Goal: Task Accomplishment & Management: Manage account settings

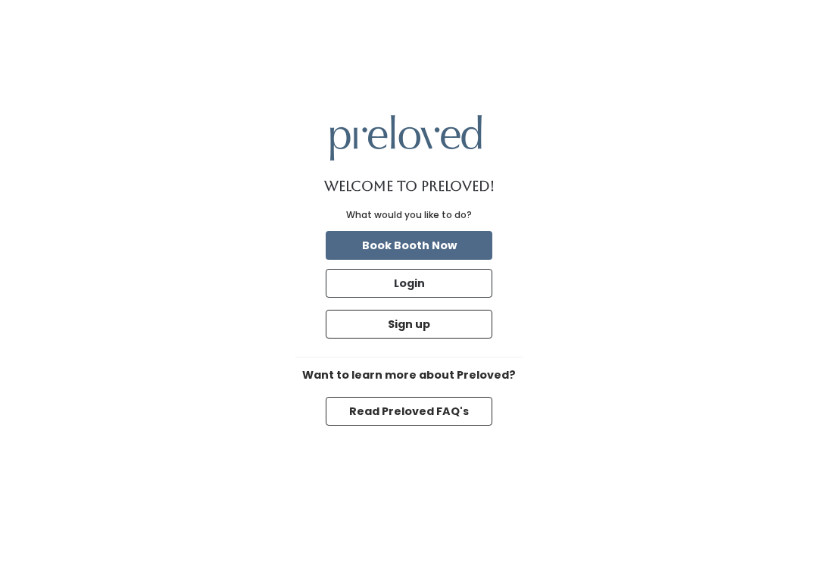
click at [477, 288] on button "Login" at bounding box center [409, 283] width 167 height 29
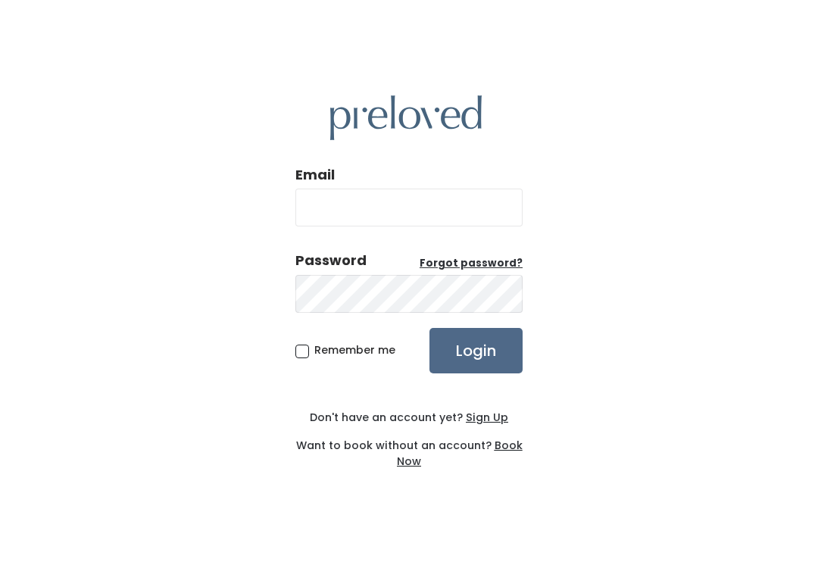
click at [482, 215] on input "Email" at bounding box center [408, 208] width 227 height 38
type input "provo.store@preloved.love"
click at [476, 350] on input "Login" at bounding box center [476, 350] width 93 height 45
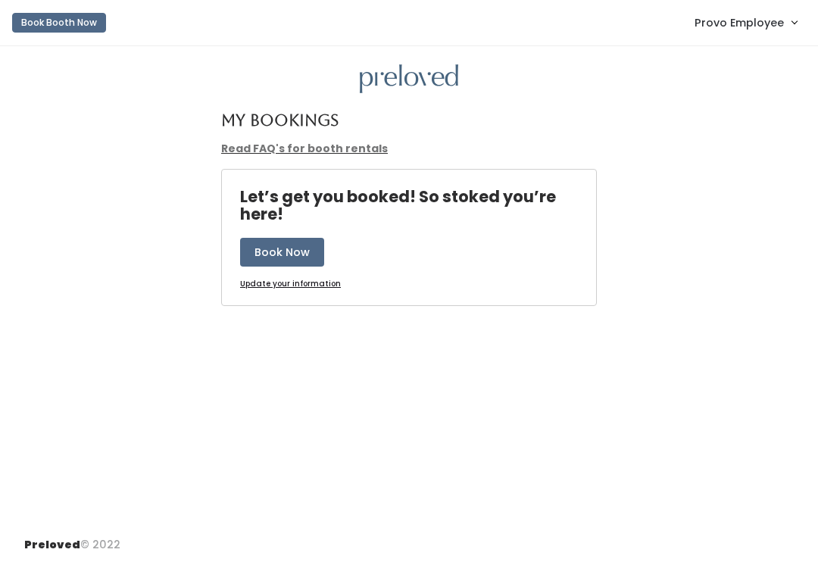
click at [769, 29] on span "Provo Employee" at bounding box center [739, 22] width 89 height 17
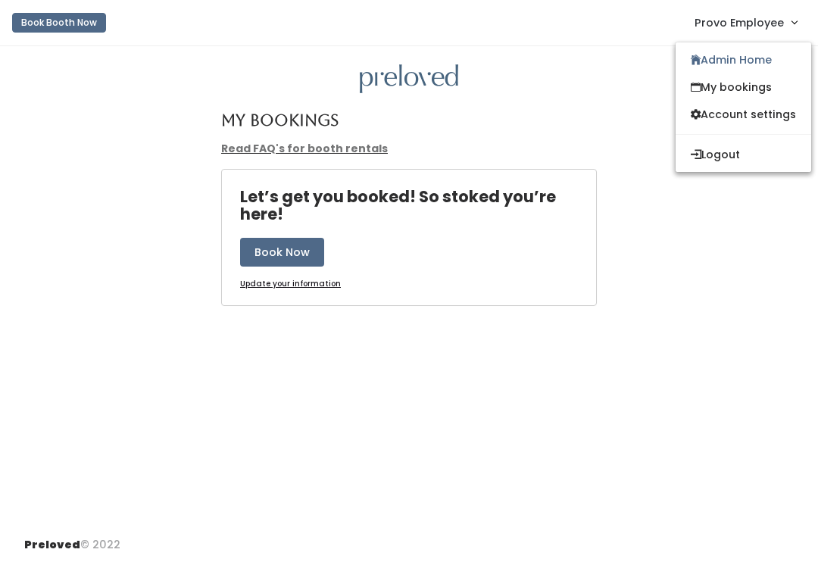
click at [755, 58] on link "Admin Home" at bounding box center [744, 59] width 136 height 27
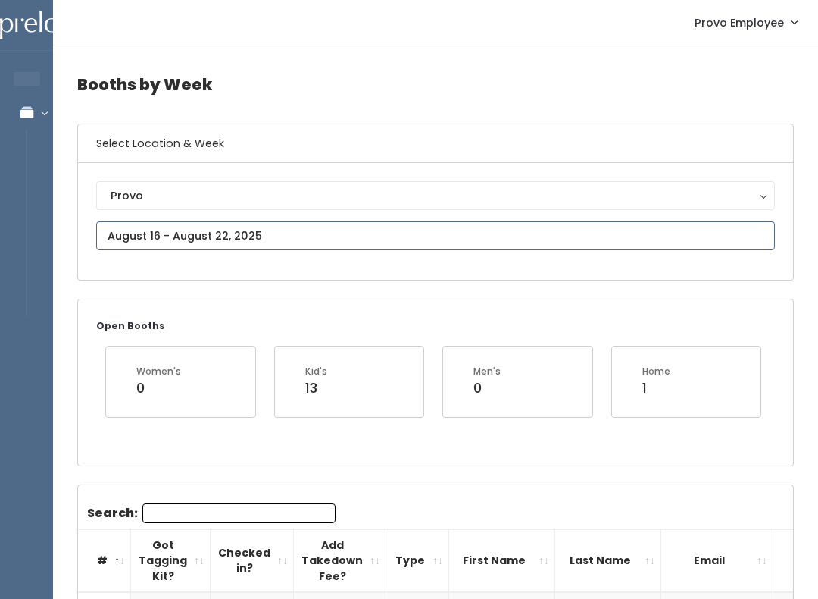
click at [414, 228] on input "text" at bounding box center [435, 235] width 679 height 29
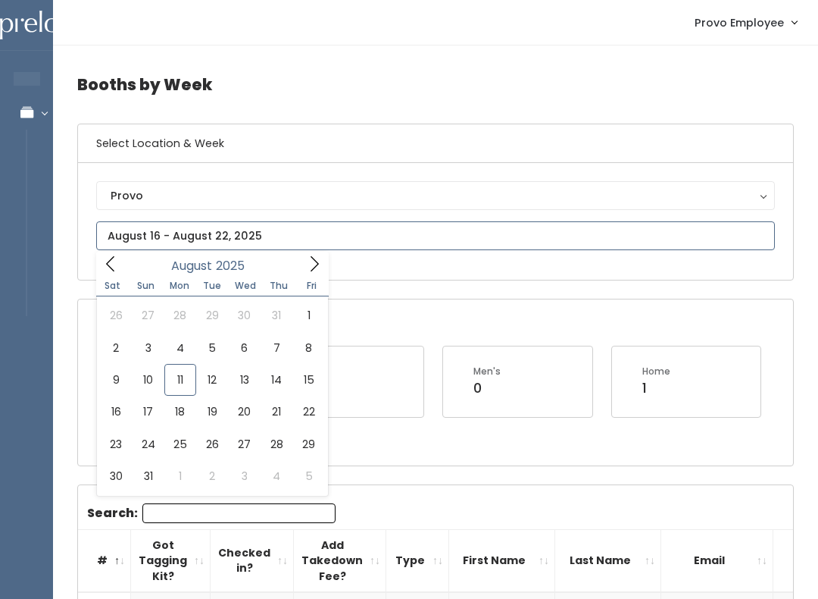
type input "August 23 to August 29"
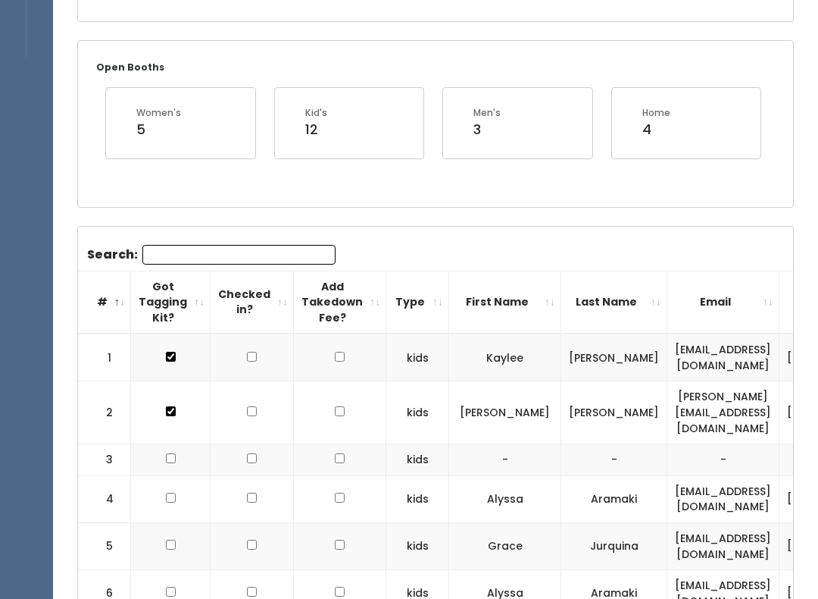
click at [268, 253] on input "Search:" at bounding box center [238, 255] width 193 height 20
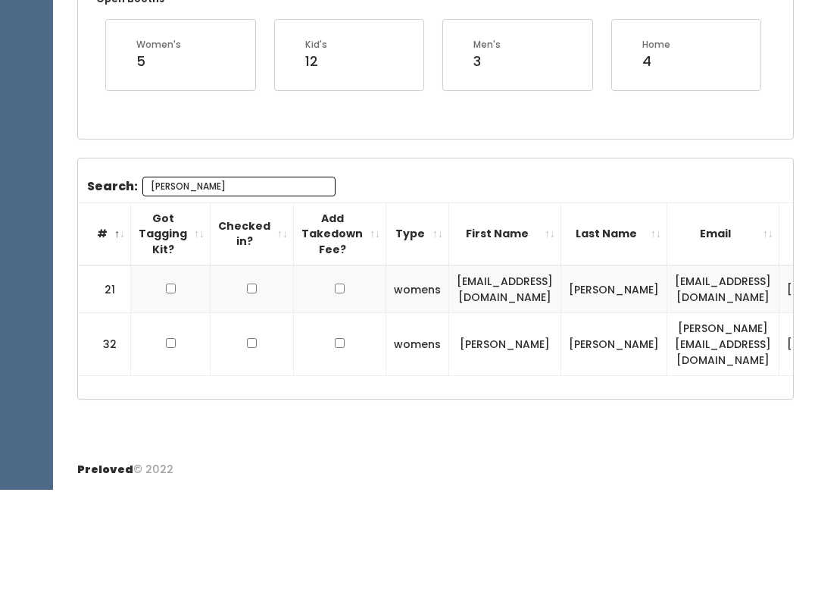
scroll to position [152, 0]
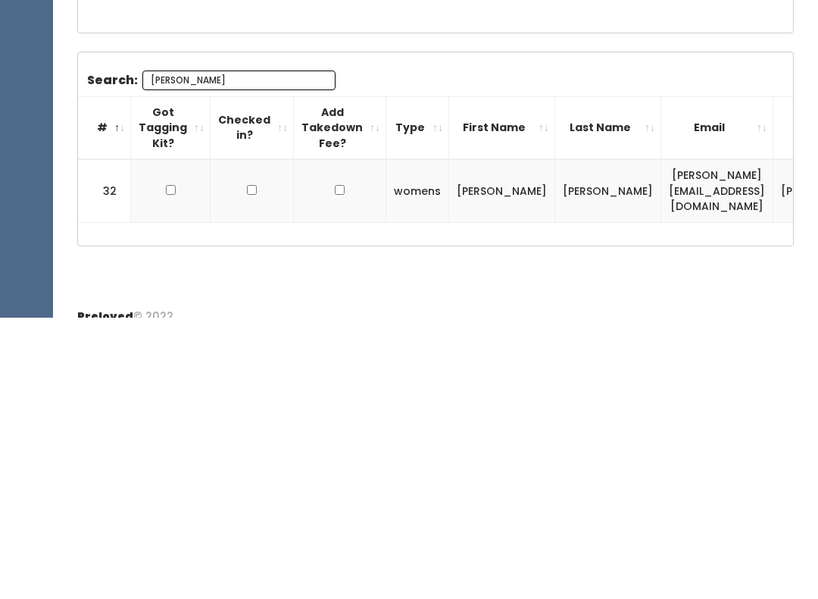
type input "[PERSON_NAME]"
click at [167, 466] on input "checkbox" at bounding box center [171, 471] width 10 height 10
checkbox input "true"
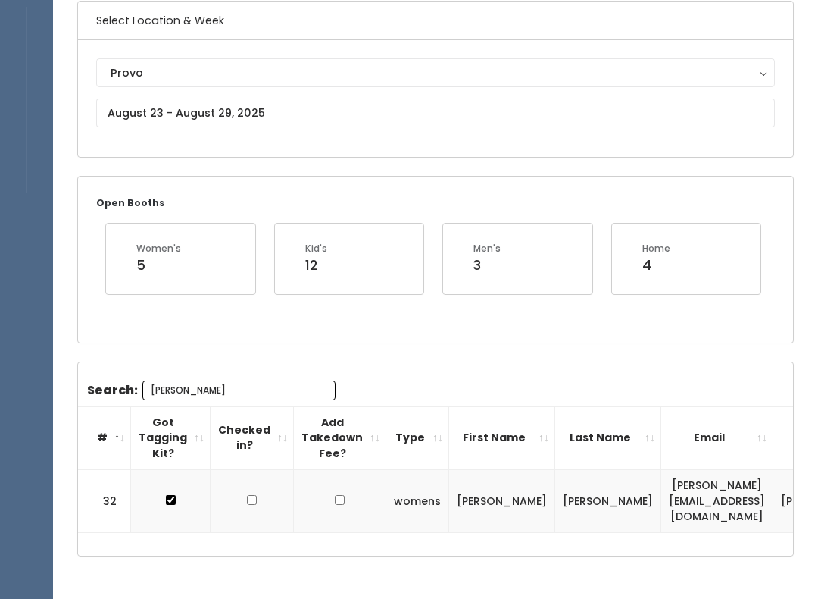
scroll to position [0, 0]
